Goal: Task Accomplishment & Management: Manage account settings

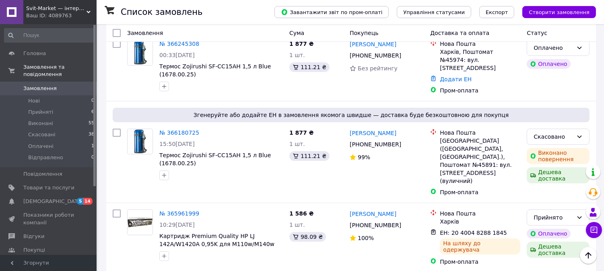
scroll to position [134, 0]
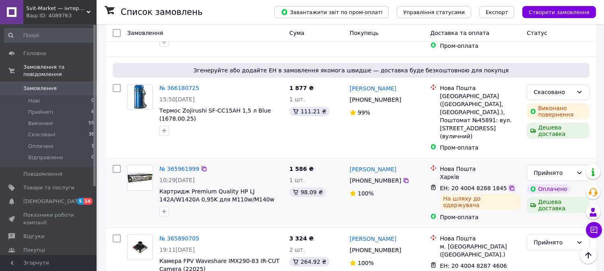
click at [509, 186] on icon at bounding box center [511, 188] width 5 height 5
click at [139, 165] on img at bounding box center [140, 177] width 25 height 25
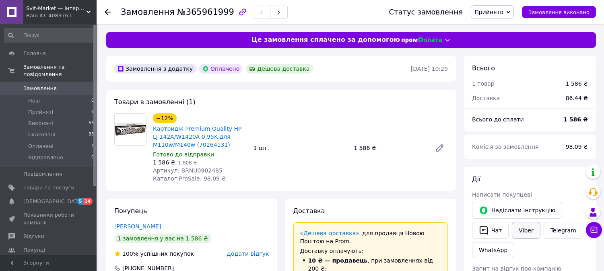
click at [525, 229] on link "Viber" at bounding box center [526, 230] width 28 height 17
click at [34, 85] on span "Замовлення" at bounding box center [39, 88] width 33 height 7
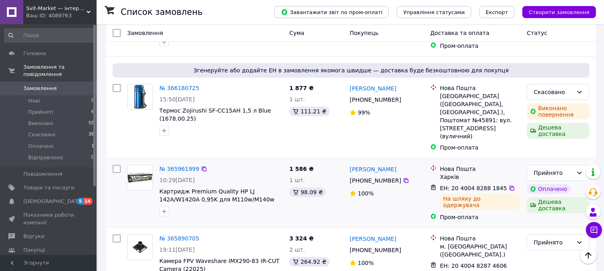
scroll to position [179, 0]
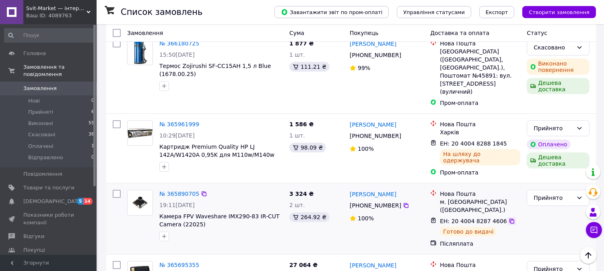
click at [509, 218] on icon at bounding box center [512, 221] width 6 height 6
click at [144, 190] on img at bounding box center [140, 202] width 25 height 25
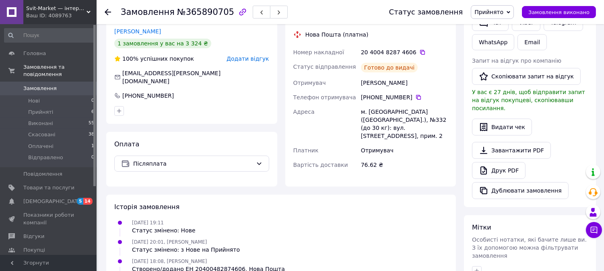
scroll to position [89, 0]
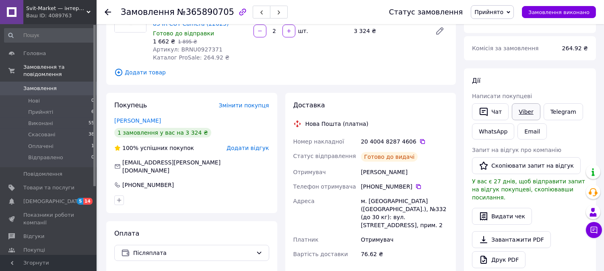
click at [524, 110] on link "Viber" at bounding box center [526, 111] width 28 height 17
click at [33, 85] on span "Замовлення" at bounding box center [39, 88] width 33 height 7
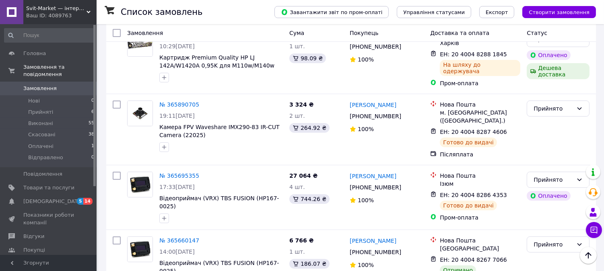
scroll to position [313, 0]
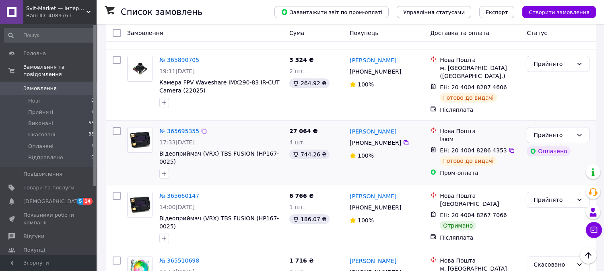
click at [134, 128] on img at bounding box center [140, 140] width 25 height 25
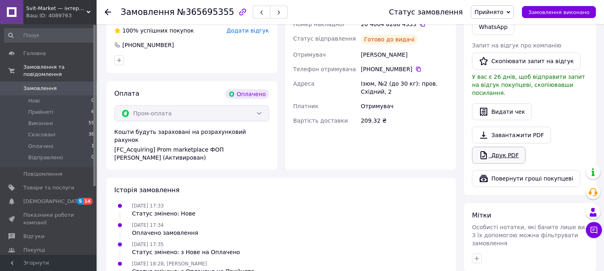
scroll to position [134, 0]
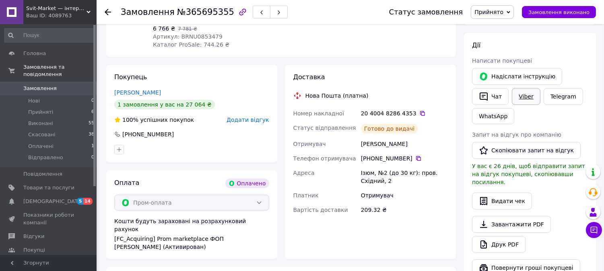
click at [517, 96] on link "Viber" at bounding box center [526, 96] width 28 height 17
click at [419, 111] on icon at bounding box center [422, 113] width 6 height 6
click at [529, 95] on link "Viber" at bounding box center [526, 96] width 28 height 17
click at [48, 85] on span "Замовлення" at bounding box center [39, 88] width 33 height 7
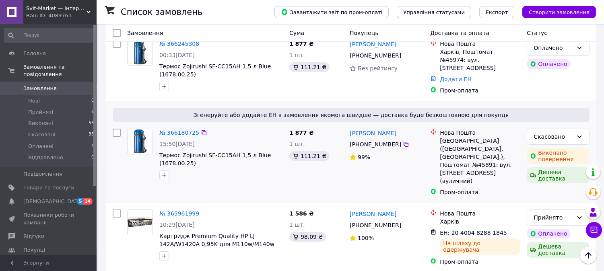
scroll to position [134, 0]
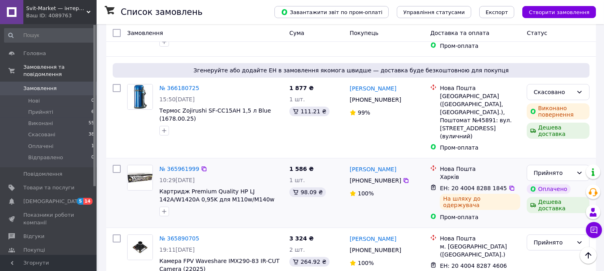
click at [141, 165] on img at bounding box center [140, 177] width 25 height 25
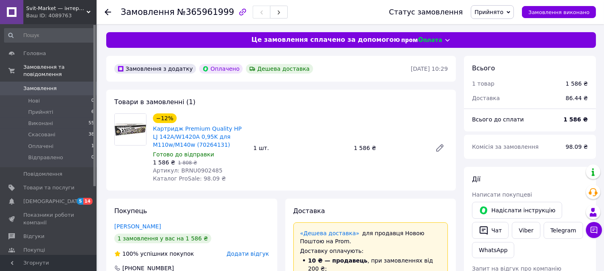
click at [34, 85] on span "Замовлення" at bounding box center [39, 88] width 33 height 7
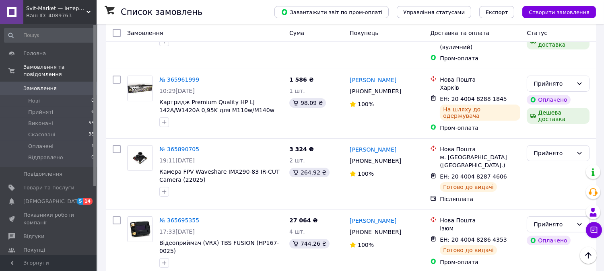
scroll to position [179, 0]
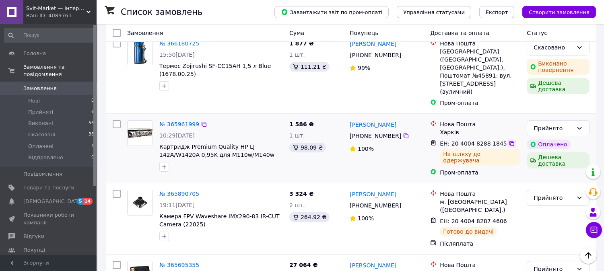
click at [509, 140] on icon at bounding box center [512, 143] width 6 height 6
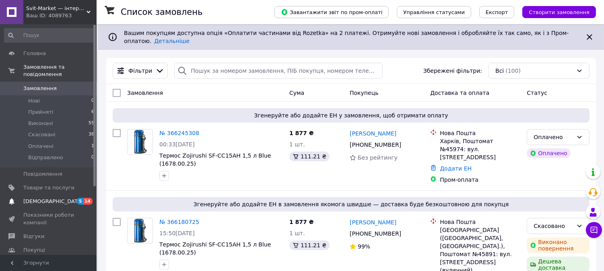
click at [41, 198] on span "[DEMOGRAPHIC_DATA]" at bounding box center [53, 201] width 60 height 7
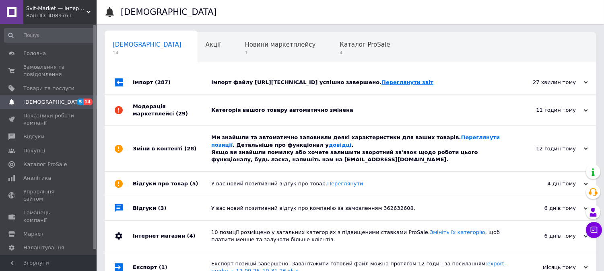
click at [433, 83] on link "Переглянути звіт" at bounding box center [407, 82] width 52 height 6
